Goal: Check status: Check status

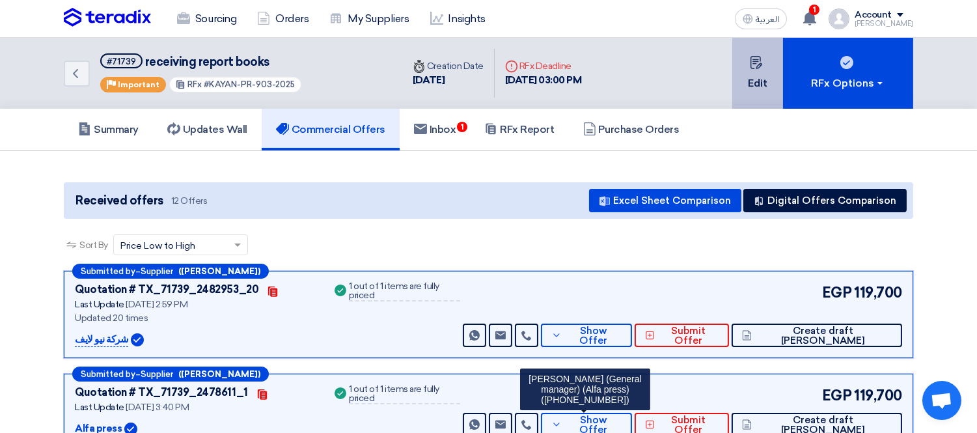
click at [757, 68] on button "Edit" at bounding box center [757, 73] width 51 height 71
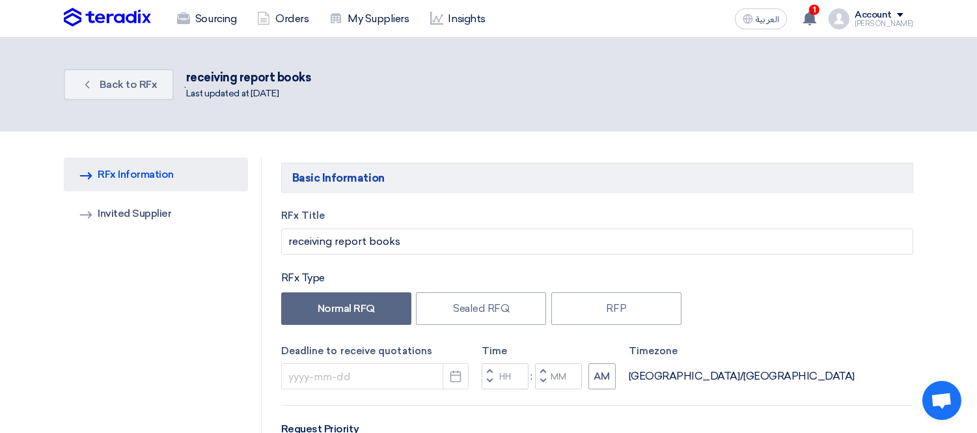
type input "[DATE]"
type input "03"
type input "00"
click at [114, 86] on span "Back to RFx" at bounding box center [129, 84] width 58 height 12
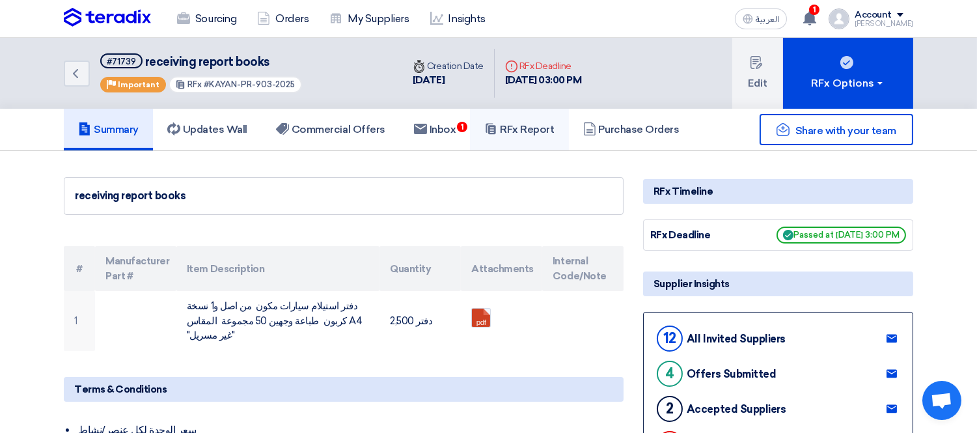
click at [535, 130] on h5 "RFx Report" at bounding box center [519, 129] width 70 height 13
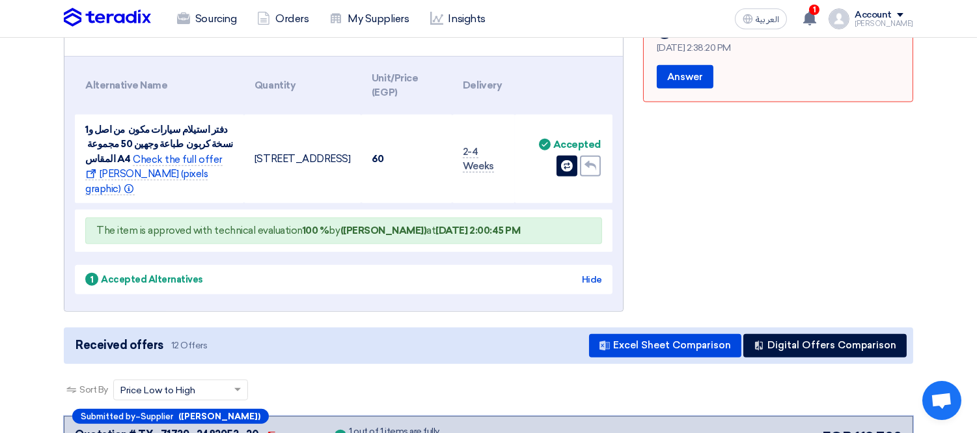
scroll to position [2743, 0]
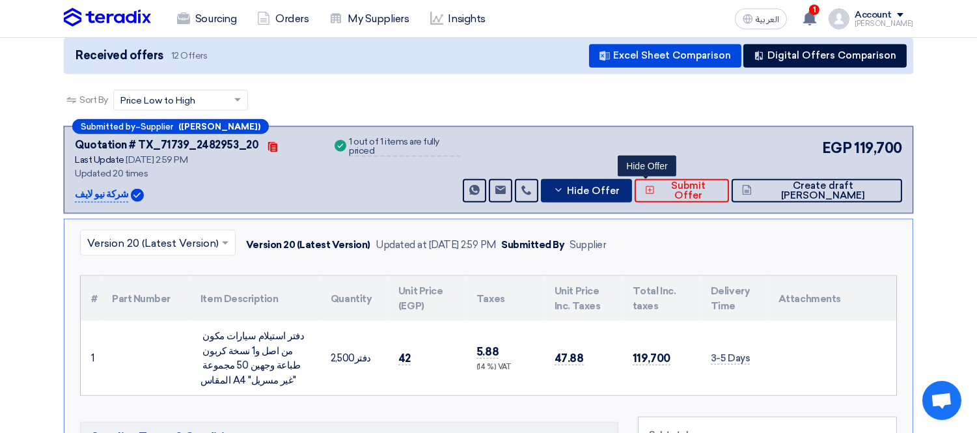
click at [632, 179] on button "Hide Offer" at bounding box center [586, 190] width 91 height 23
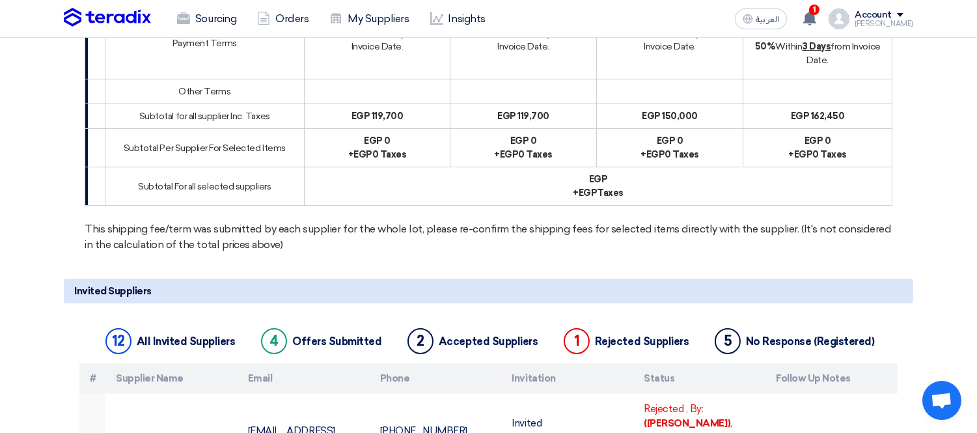
scroll to position [0, 0]
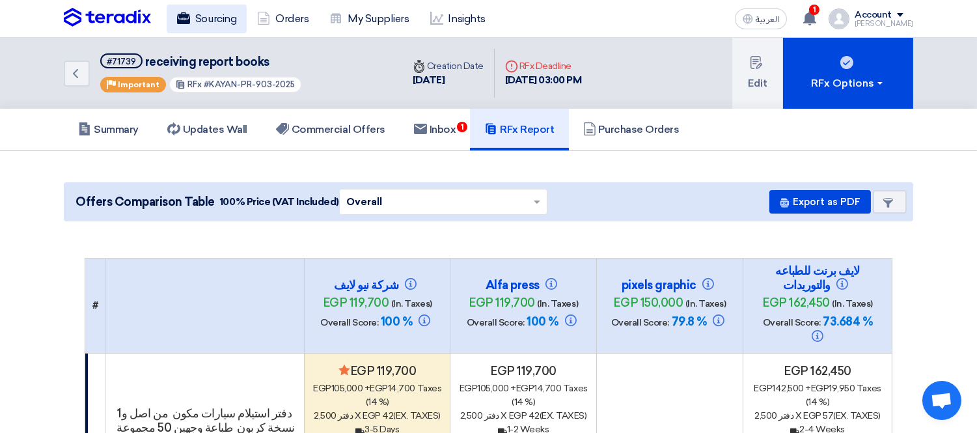
click at [202, 25] on link "Sourcing" at bounding box center [207, 19] width 80 height 29
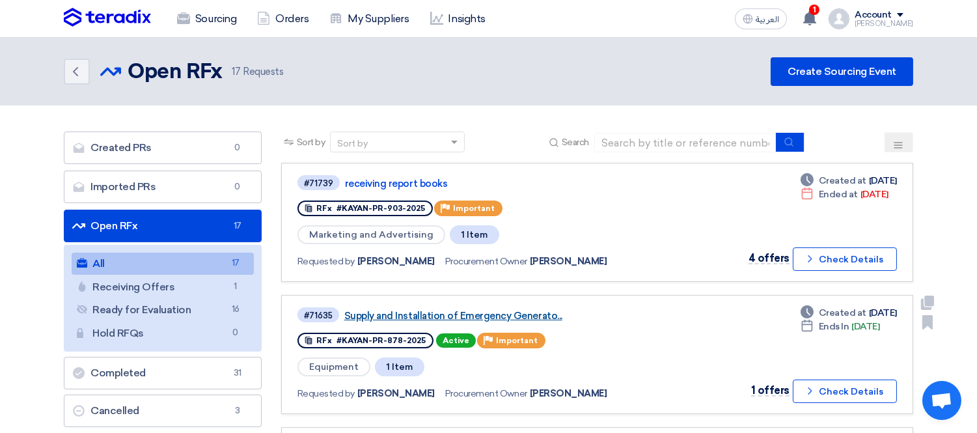
click at [478, 310] on link "Supply and Installation of Emergency Generato..." at bounding box center [506, 316] width 325 height 12
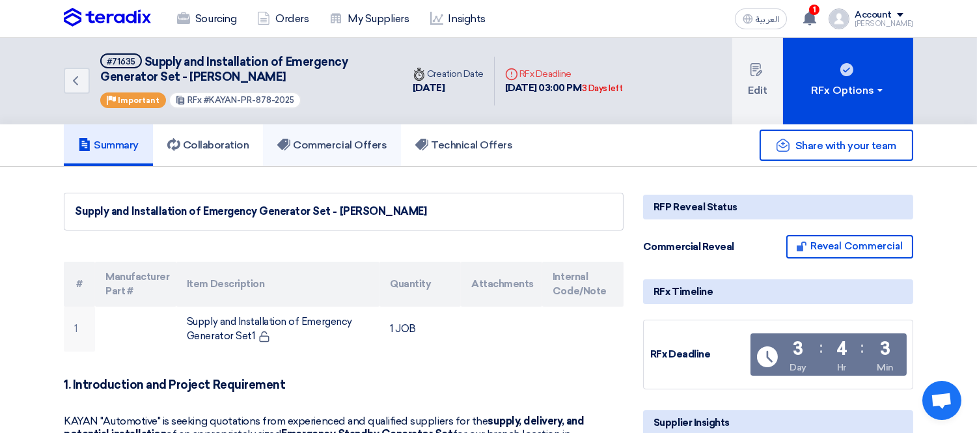
click at [352, 145] on h5 "Commercial Offers" at bounding box center [331, 145] width 109 height 13
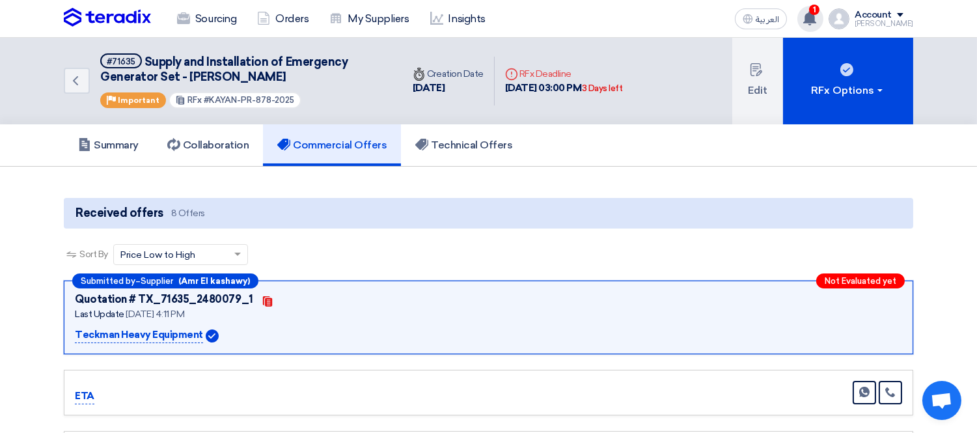
click at [816, 16] on use at bounding box center [809, 18] width 13 height 14
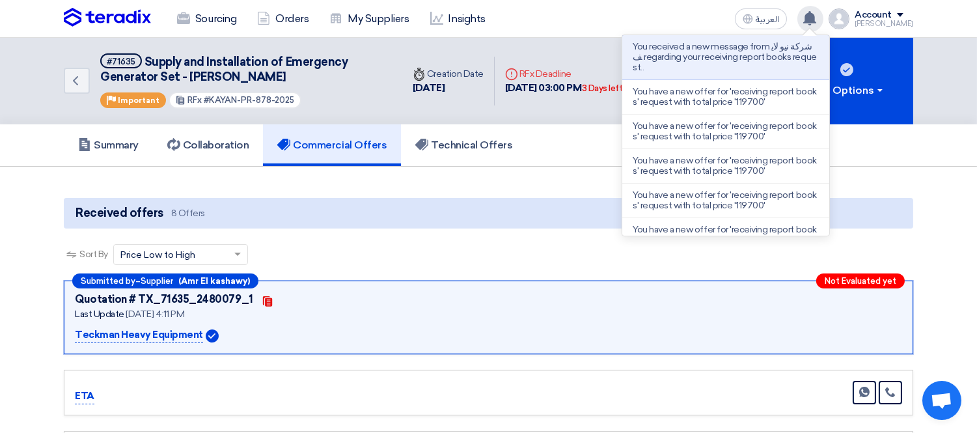
click at [816, 16] on use at bounding box center [809, 18] width 13 height 14
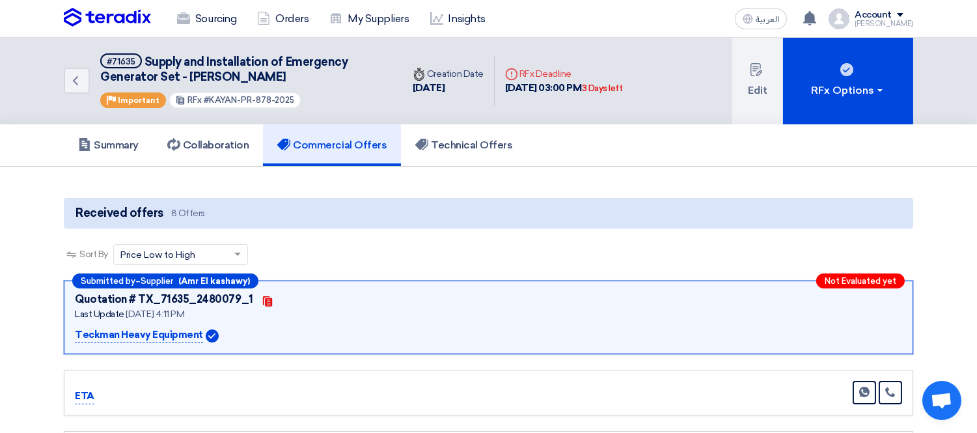
click at [617, 22] on div "Sourcing Orders My Suppliers Insights العربية ع You received a new message from…" at bounding box center [488, 18] width 869 height 37
